Goal: Task Accomplishment & Management: Manage account settings

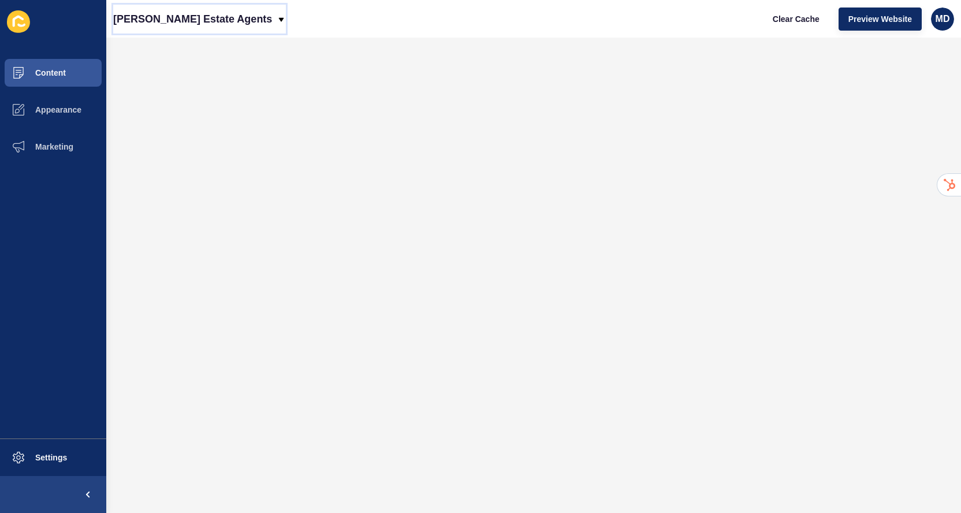
click at [153, 15] on p "[PERSON_NAME] Estate Agents" at bounding box center [192, 19] width 159 height 29
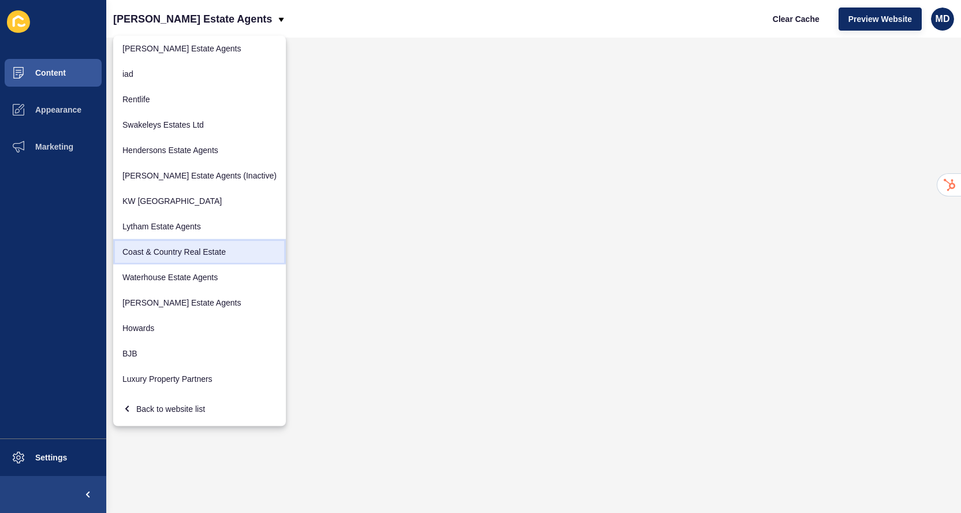
click at [140, 248] on link "Coast & Country Real Estate" at bounding box center [199, 251] width 173 height 25
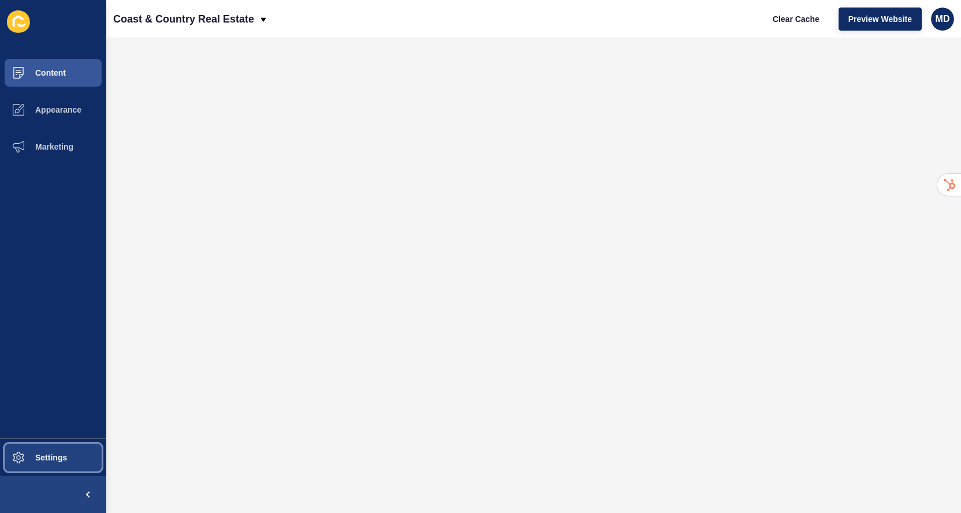
click at [27, 440] on span at bounding box center [18, 457] width 37 height 37
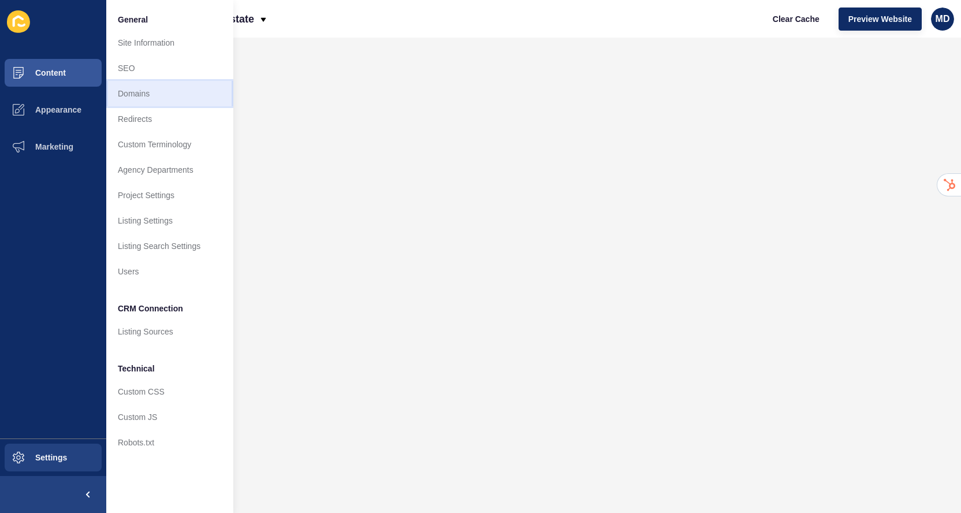
click at [134, 94] on link "Domains" at bounding box center [169, 93] width 127 height 25
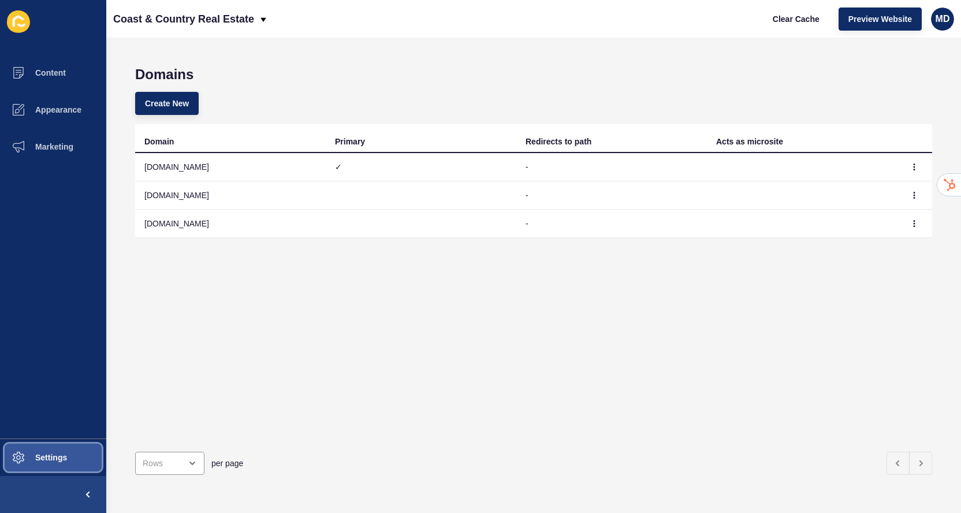
click at [49, 459] on span "Settings" at bounding box center [32, 457] width 69 height 9
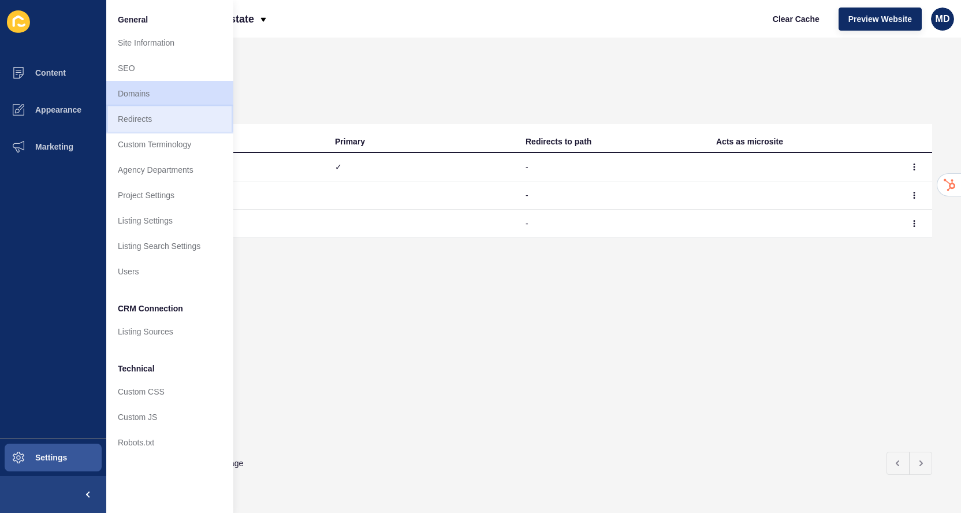
click at [172, 130] on link "Redirects" at bounding box center [169, 118] width 127 height 25
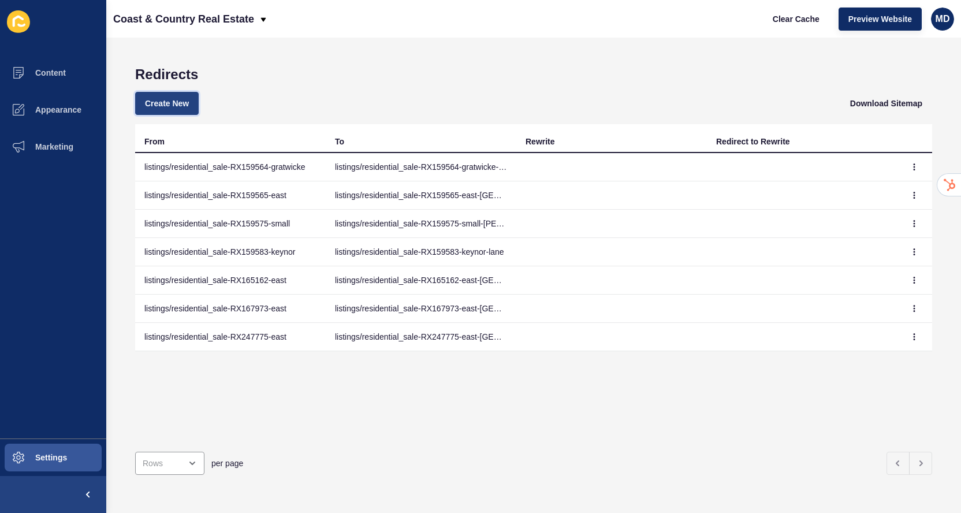
click at [170, 107] on span "Create New" at bounding box center [167, 104] width 44 height 12
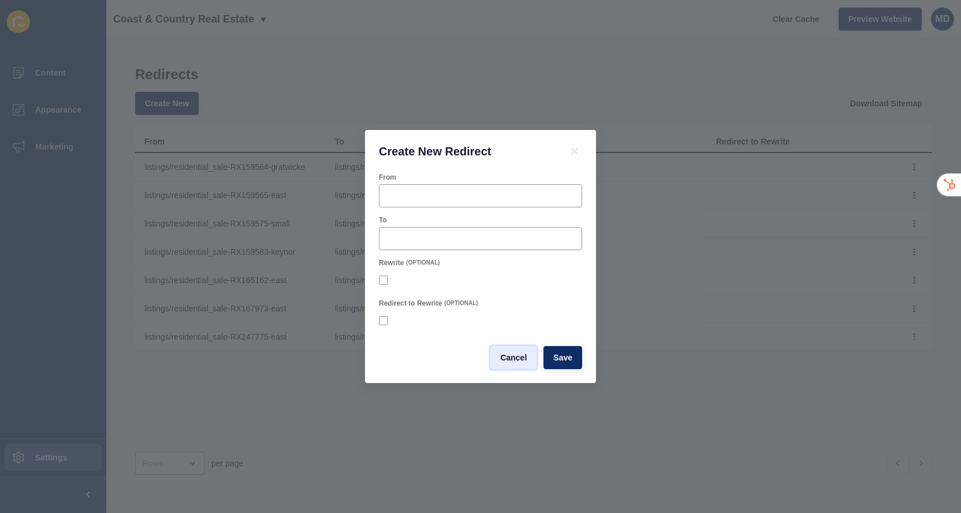
click at [517, 356] on span "Cancel" at bounding box center [513, 358] width 27 height 12
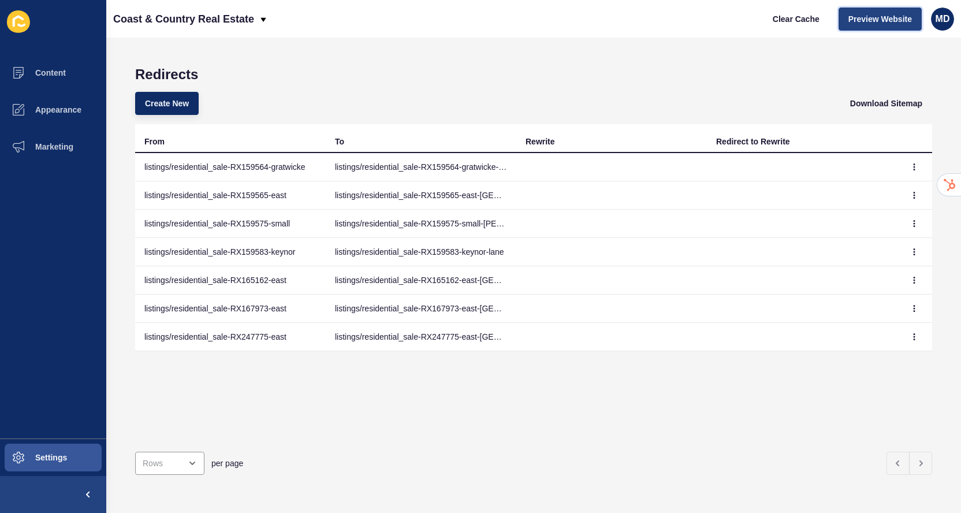
click at [884, 11] on button "Preview Website" at bounding box center [880, 19] width 83 height 23
click at [155, 17] on p "Coast & Country Real Estate" at bounding box center [183, 19] width 141 height 29
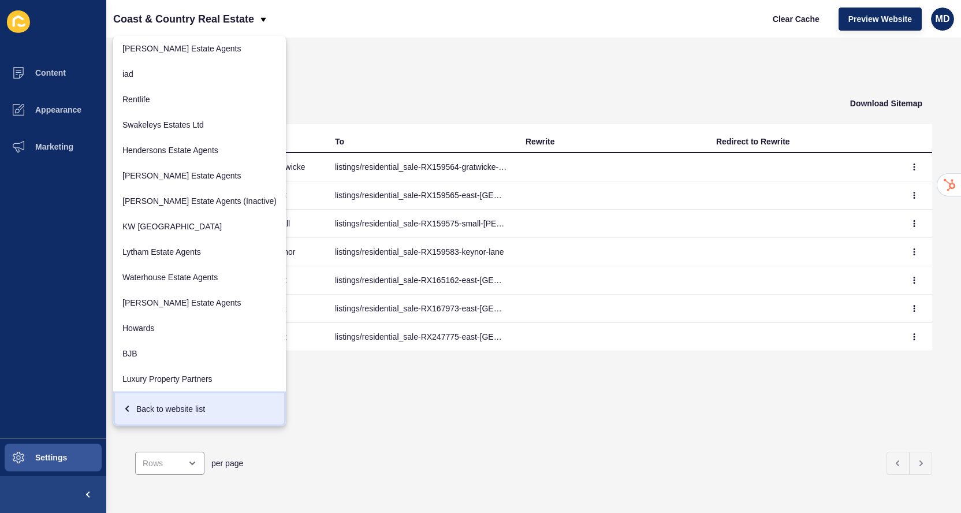
click at [148, 406] on div "Back to website list" at bounding box center [199, 409] width 154 height 21
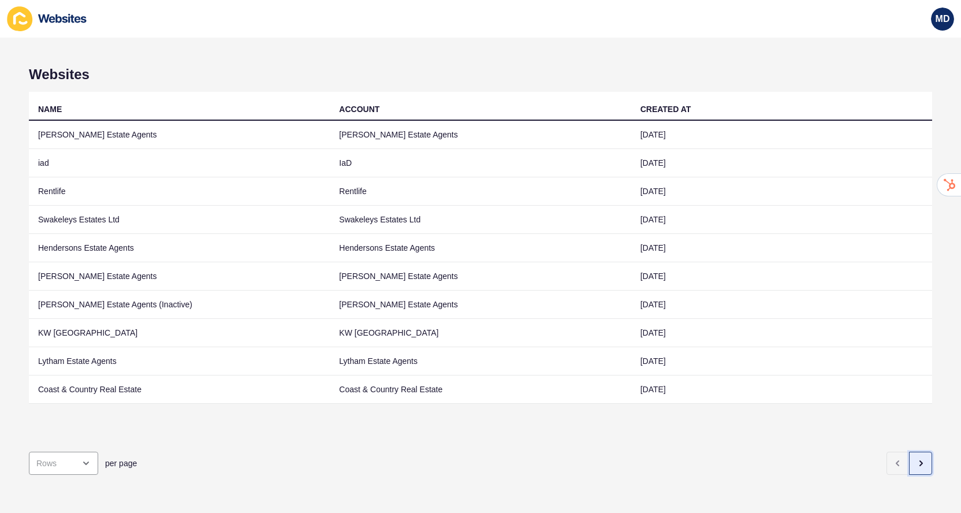
click at [913, 462] on button "button" at bounding box center [920, 463] width 23 height 23
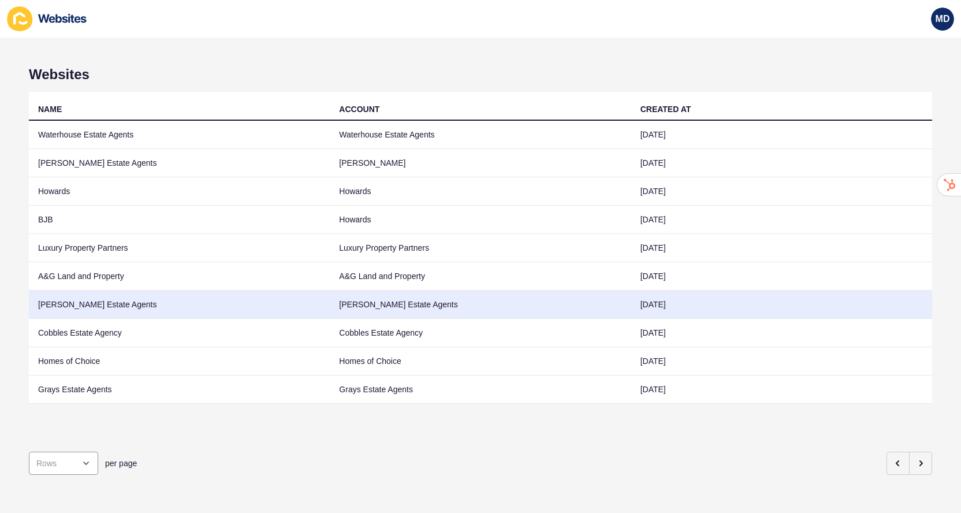
click at [115, 306] on td "[PERSON_NAME] Estate Agents" at bounding box center [179, 305] width 301 height 28
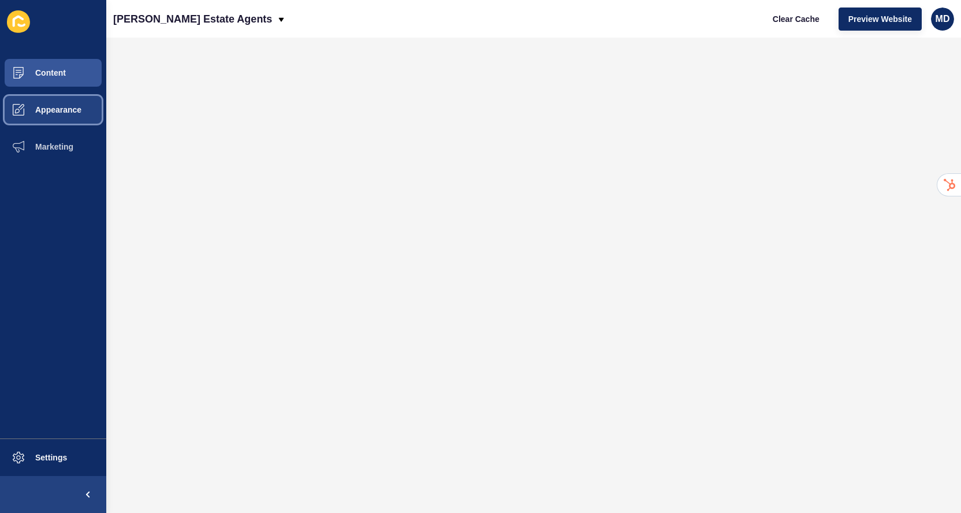
click at [77, 110] on span "Appearance" at bounding box center [39, 109] width 83 height 9
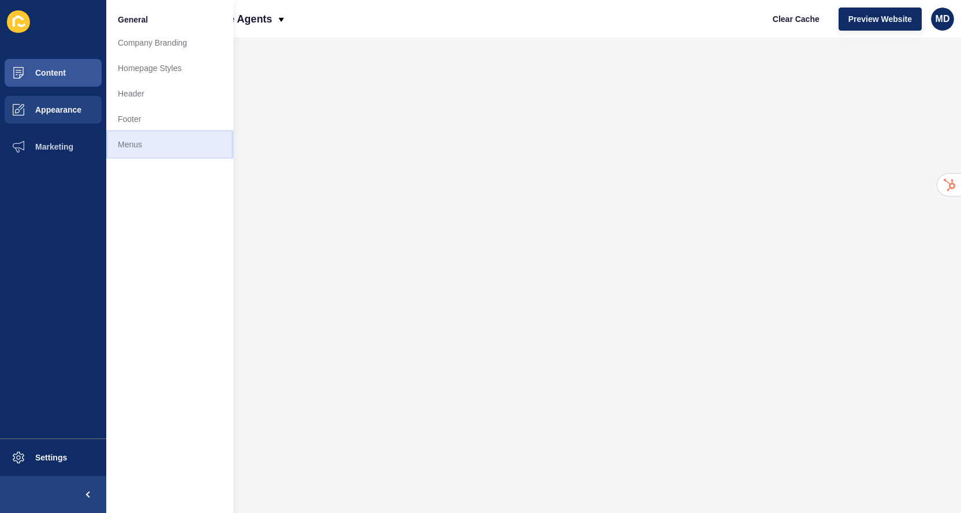
click at [139, 132] on link "Menus" at bounding box center [169, 144] width 127 height 25
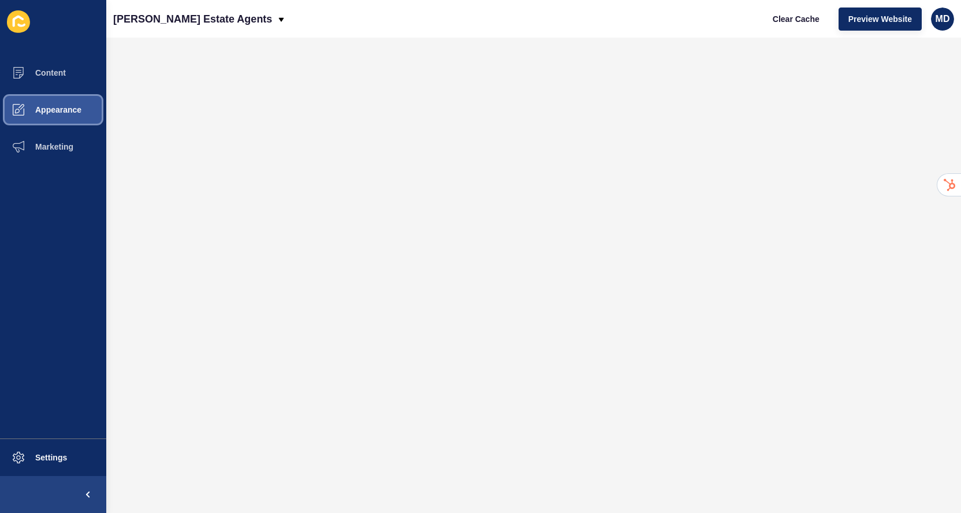
click at [72, 92] on button "Appearance" at bounding box center [53, 109] width 106 height 37
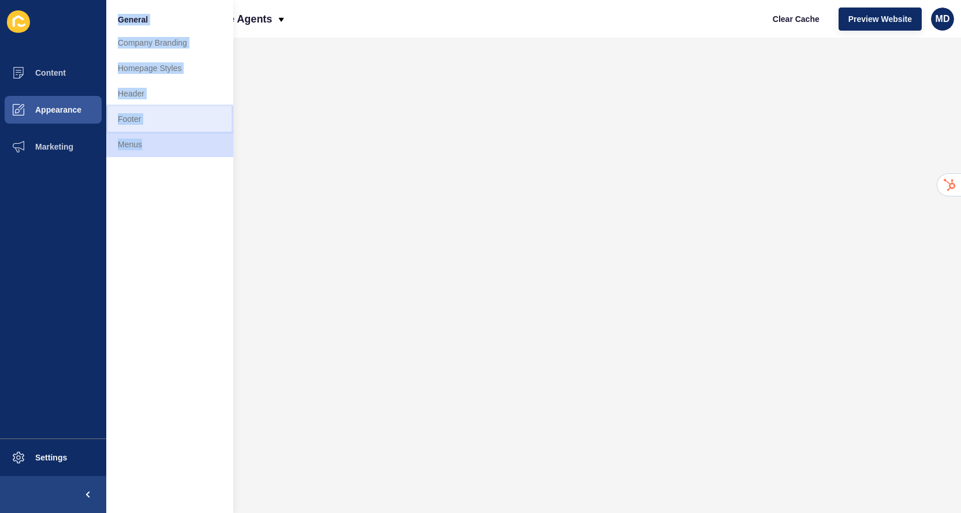
click at [158, 129] on link "Footer" at bounding box center [169, 118] width 127 height 25
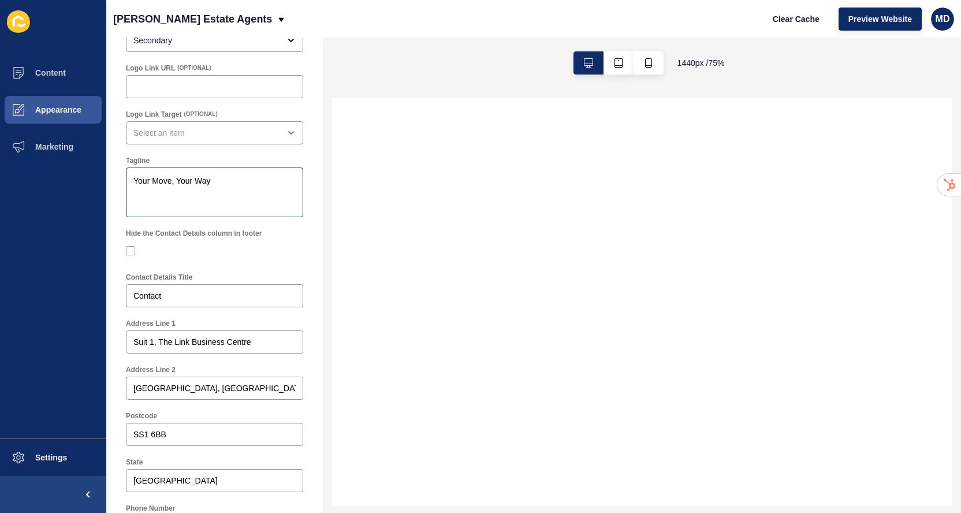
scroll to position [329, 0]
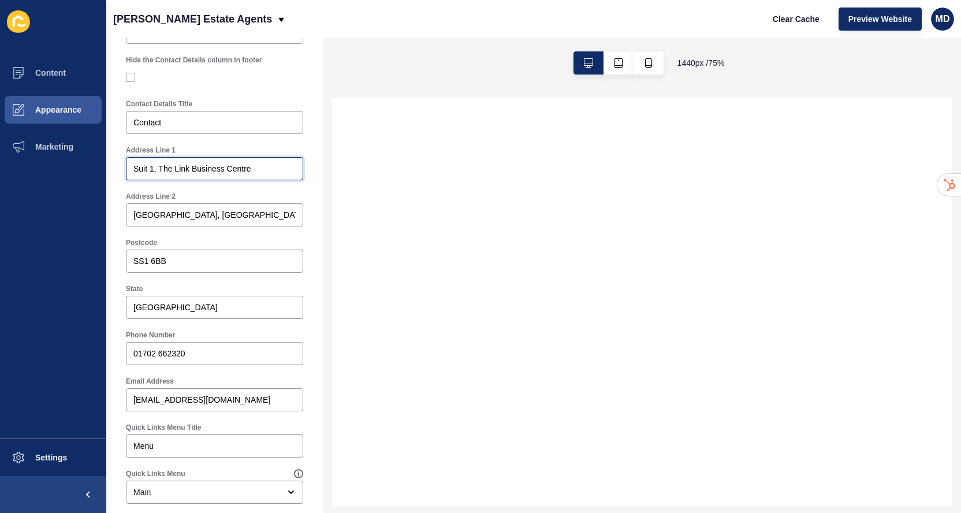
drag, startPoint x: 159, startPoint y: 167, endPoint x: 120, endPoint y: 158, distance: 40.4
click at [120, 158] on div "Address Line 1 Suit 1, The Link Business Centre" at bounding box center [214, 163] width 189 height 46
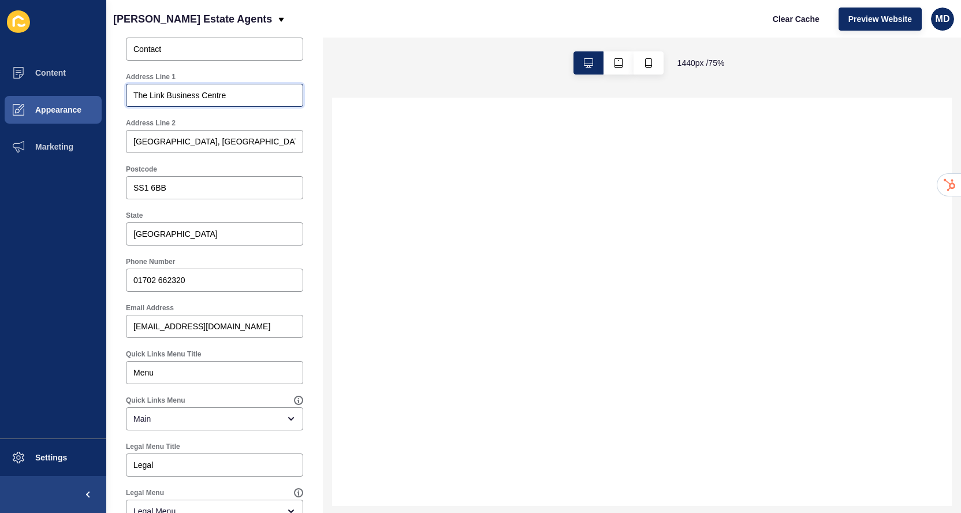
scroll to position [404, 0]
type input "The Link Business Centre"
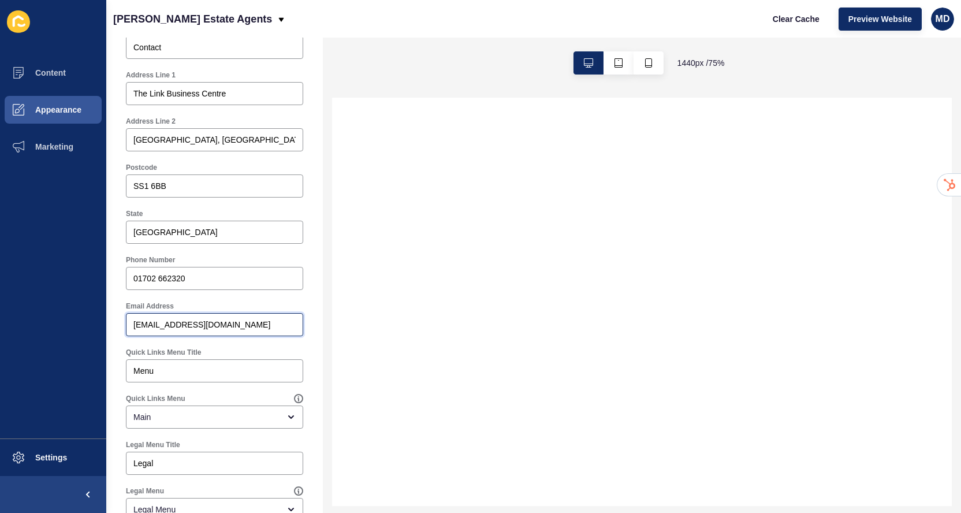
click at [139, 327] on input "[EMAIL_ADDRESS][DOMAIN_NAME]" at bounding box center [214, 325] width 162 height 12
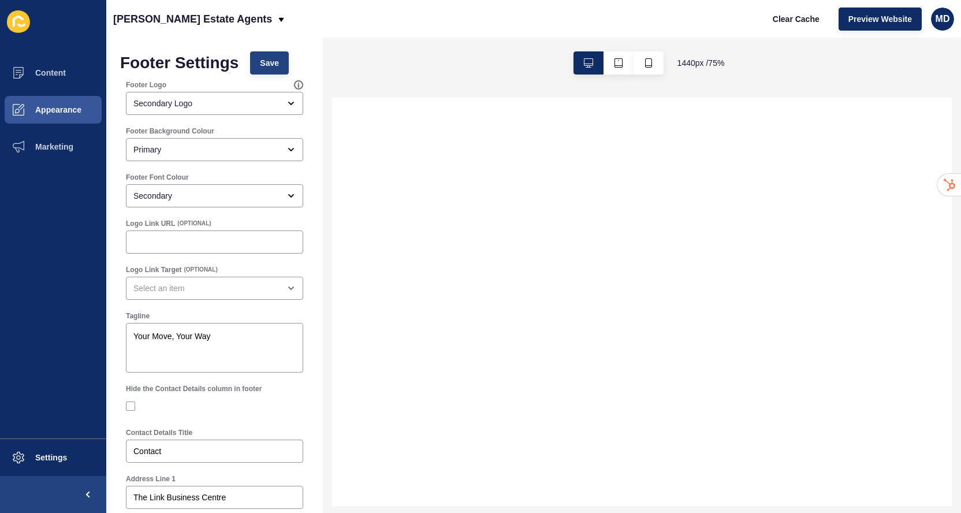
type input "[EMAIL_ADDRESS][DOMAIN_NAME]"
click at [261, 52] on button "Save" at bounding box center [269, 62] width 39 height 23
click at [77, 83] on button "Content" at bounding box center [53, 72] width 106 height 37
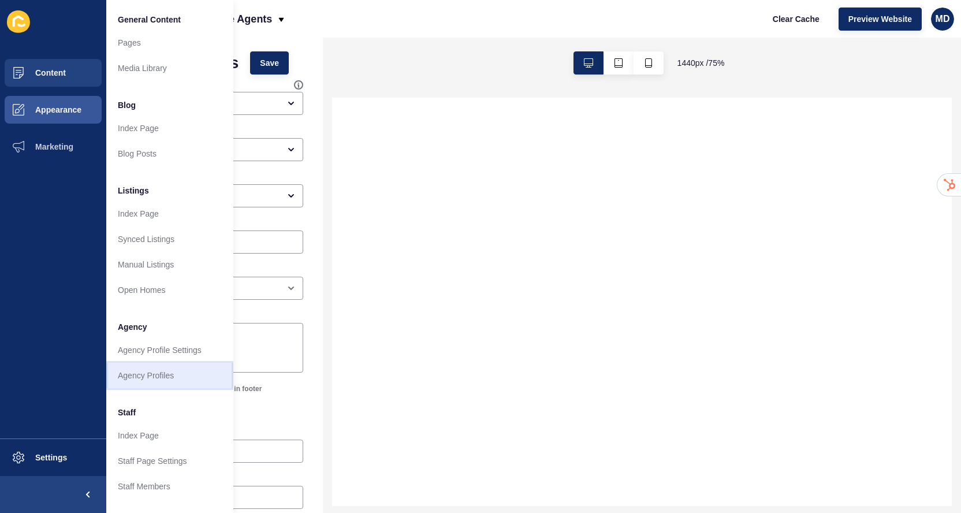
click at [148, 380] on link "Agency Profiles" at bounding box center [169, 375] width 127 height 25
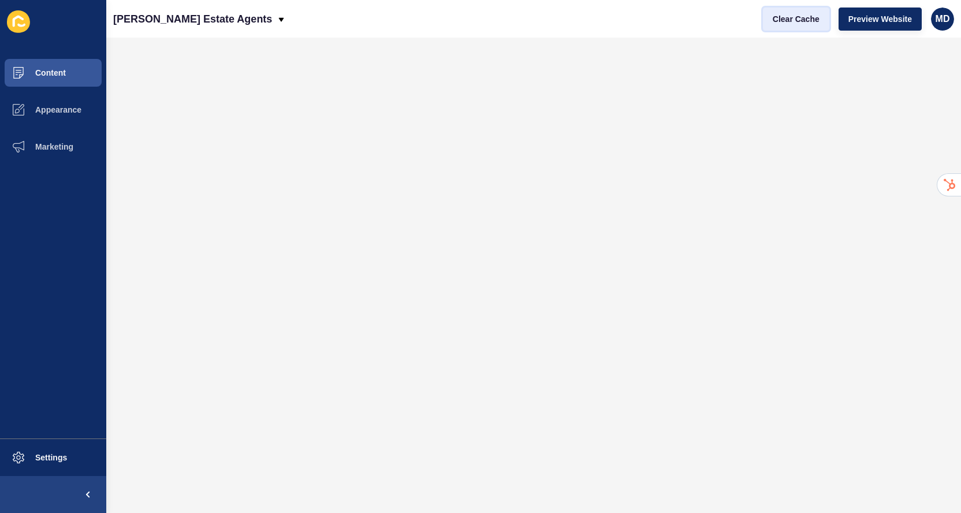
click at [784, 20] on span "Clear Cache" at bounding box center [796, 19] width 47 height 12
click at [807, 14] on span "Clear Cache" at bounding box center [796, 19] width 47 height 12
click at [870, 18] on span "Preview Website" at bounding box center [881, 19] width 64 height 12
click at [140, 18] on p "[PERSON_NAME] Estate Agents" at bounding box center [192, 19] width 159 height 29
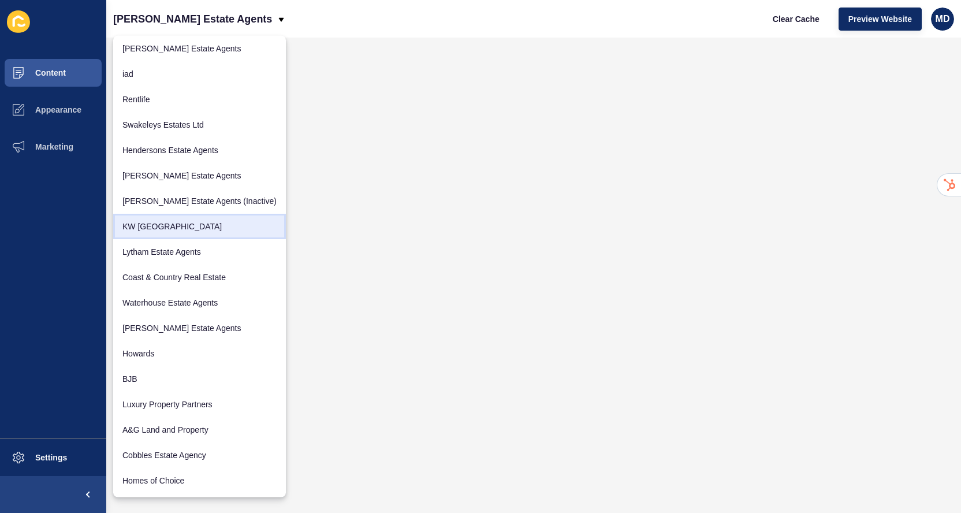
click at [170, 227] on link "KW [GEOGRAPHIC_DATA]" at bounding box center [199, 226] width 173 height 25
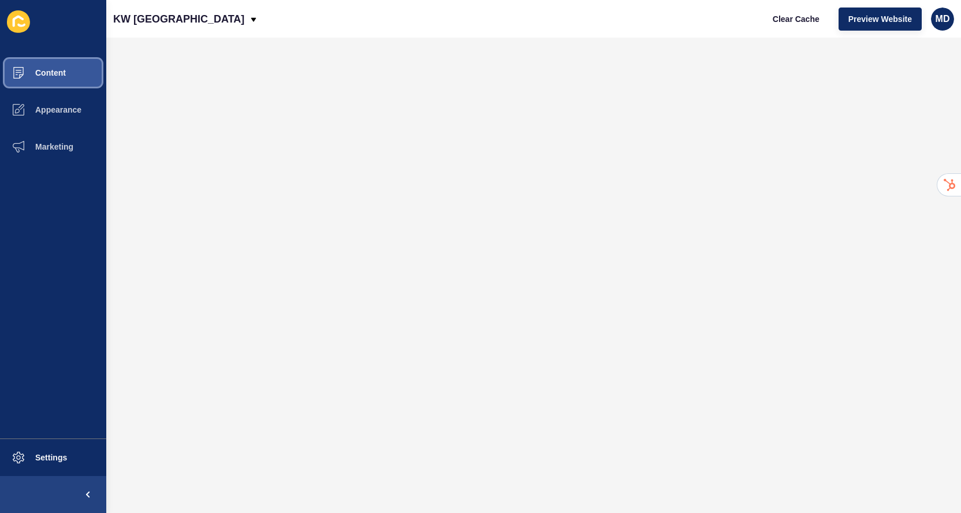
click at [74, 59] on button "Content" at bounding box center [53, 72] width 106 height 37
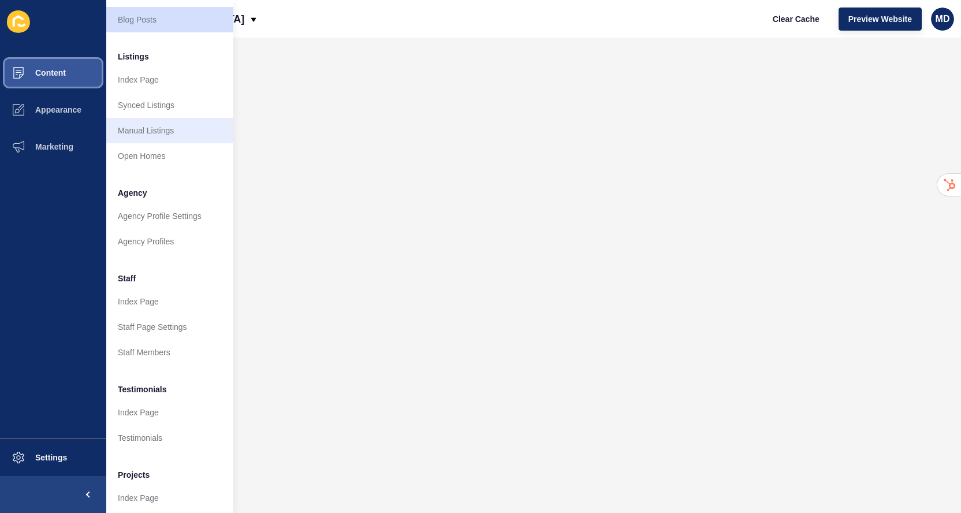
scroll to position [140, 0]
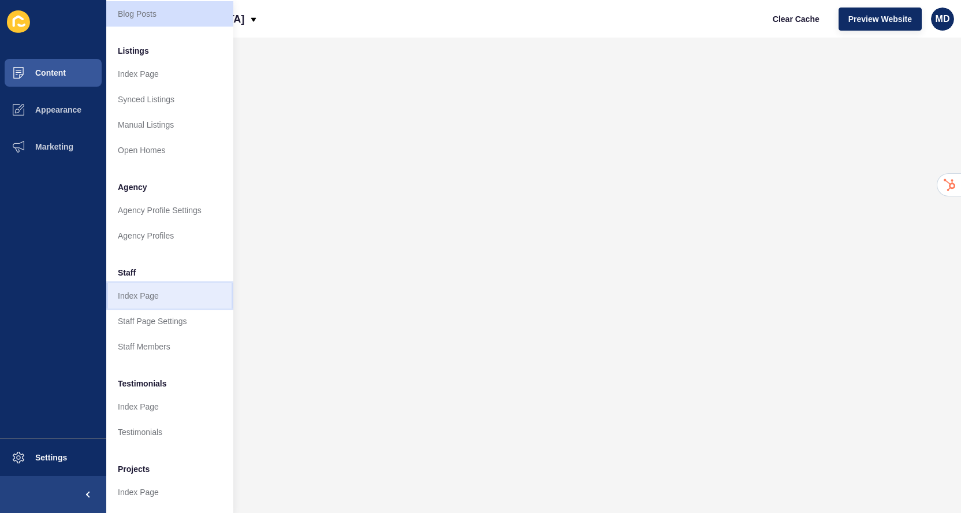
click at [134, 295] on link "Index Page" at bounding box center [169, 295] width 127 height 25
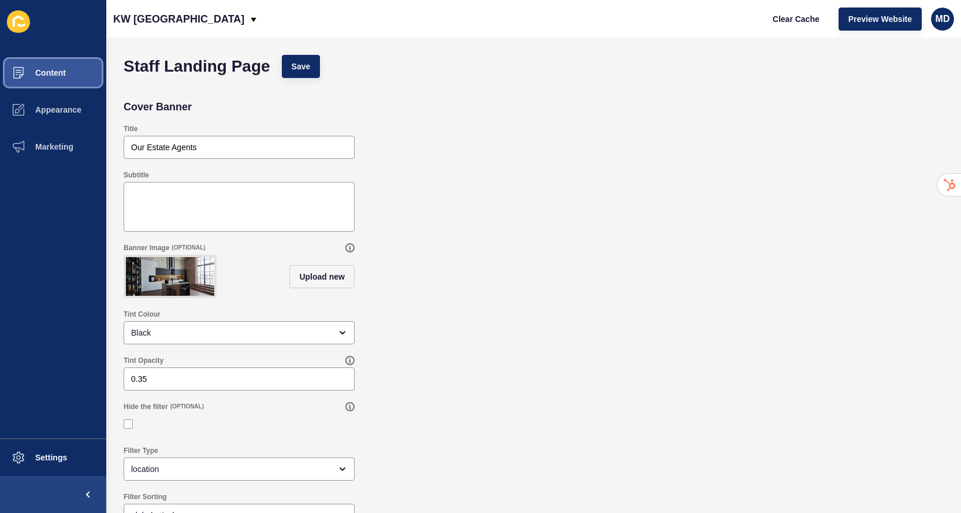
click at [76, 90] on button "Content" at bounding box center [53, 72] width 106 height 37
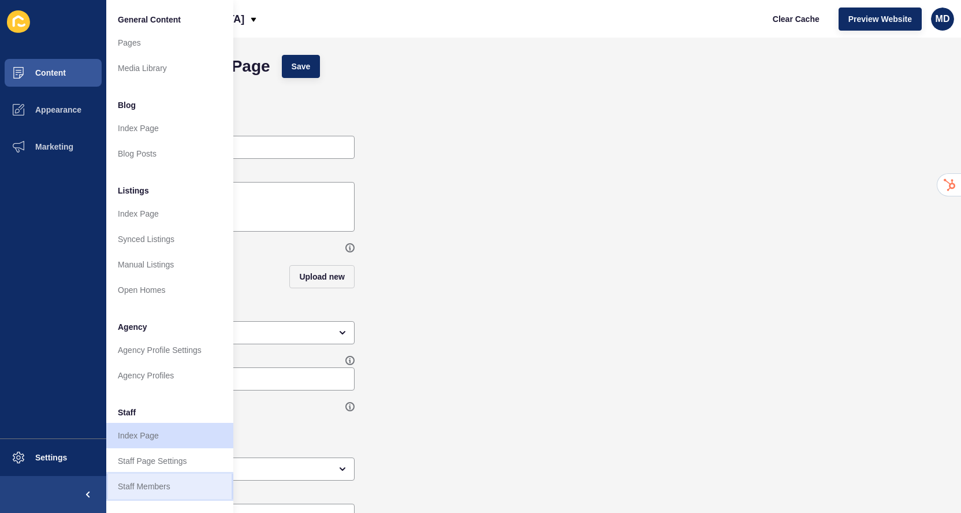
click at [129, 489] on link "Staff Members" at bounding box center [169, 486] width 127 height 25
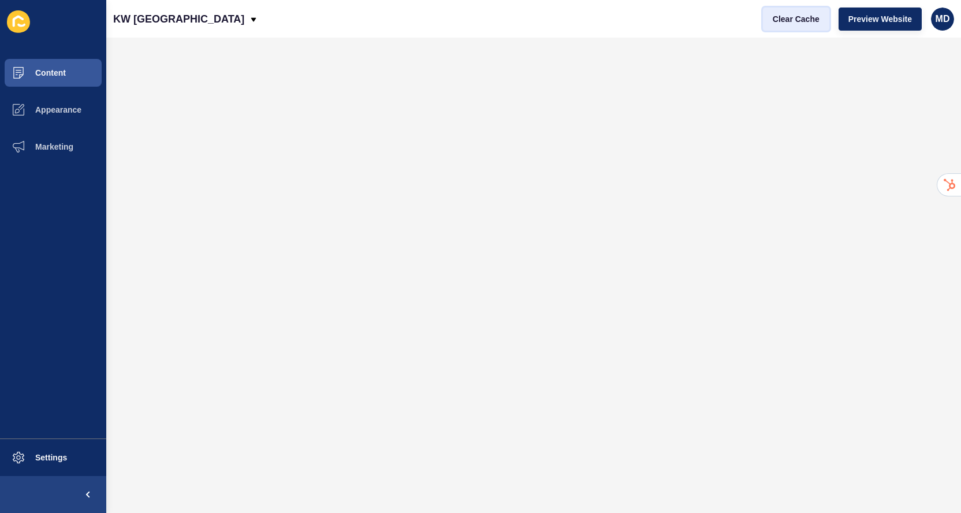
click at [789, 28] on button "Clear Cache" at bounding box center [796, 19] width 66 height 23
